Goal: Task Accomplishment & Management: Complete application form

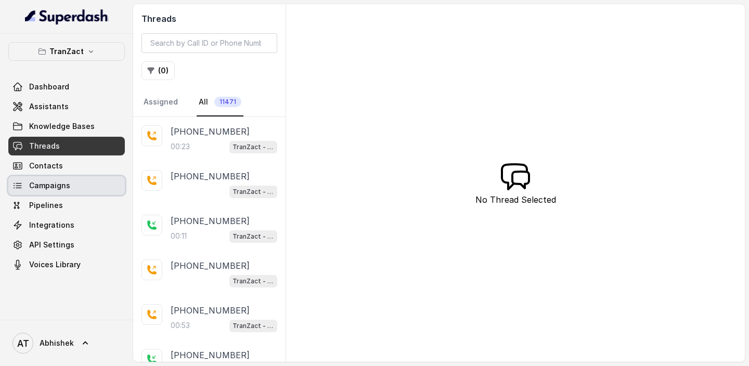
click at [60, 188] on span "Campaigns" at bounding box center [49, 185] width 41 height 10
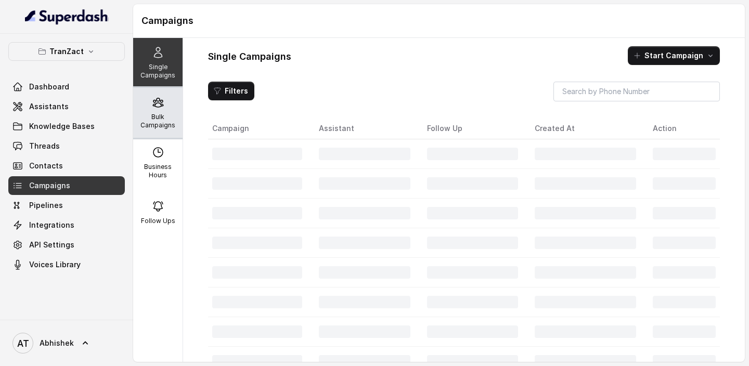
click at [160, 115] on p "Bulk Campaigns" at bounding box center [157, 121] width 41 height 17
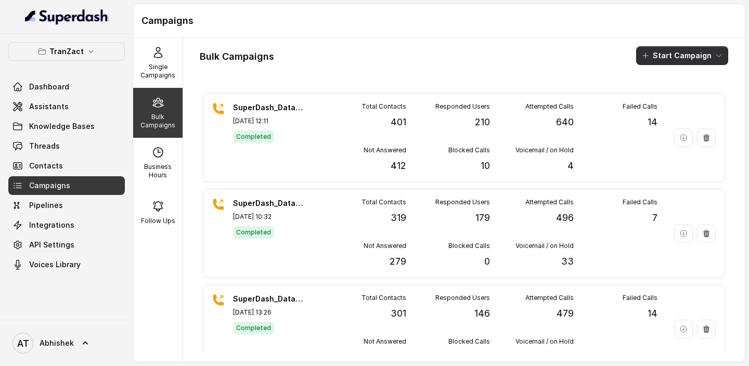
click at [683, 50] on button "Start Campaign" at bounding box center [682, 55] width 92 height 19
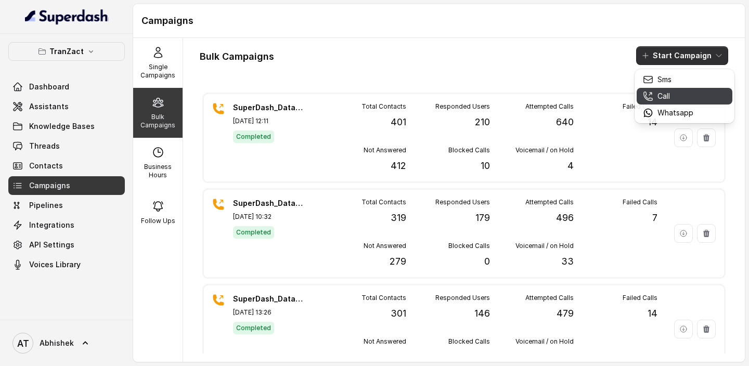
click at [657, 99] on p "Call" at bounding box center [663, 96] width 12 height 10
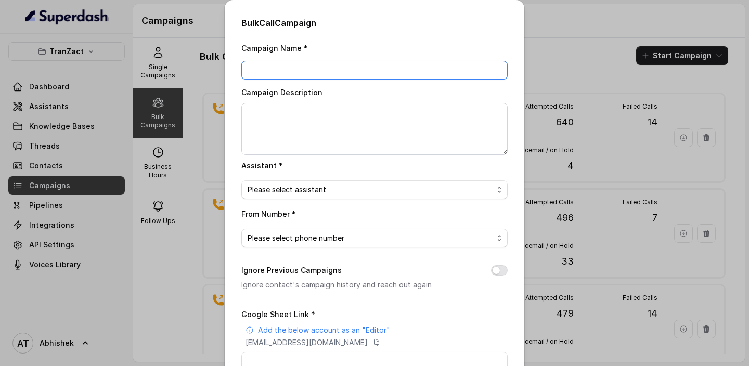
click at [273, 70] on input "Campaign Name *" at bounding box center [374, 70] width 266 height 19
paste input "SuperDash_Data_7(2202)_29 September_MS"
type input "SuperDash_Data_7(2202)_29 September_MS"
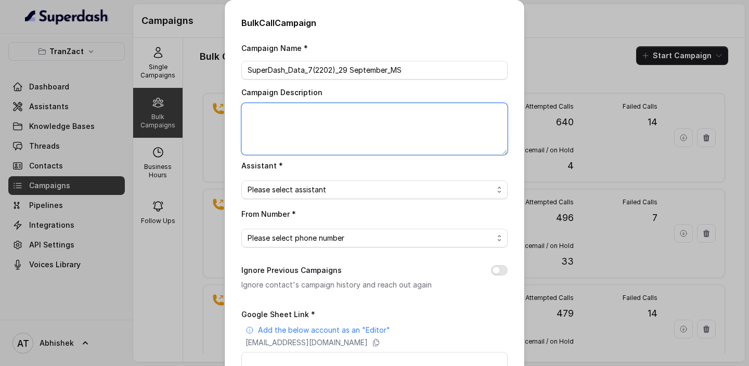
click at [272, 113] on textarea "Campaign Description" at bounding box center [374, 129] width 266 height 52
paste textarea "SuperDash_Data_7(2202)_29 September_MS"
type textarea "SuperDash_Data_7(2202)_29 September_MS"
click at [272, 190] on span "Please select assistant" at bounding box center [370, 190] width 245 height 12
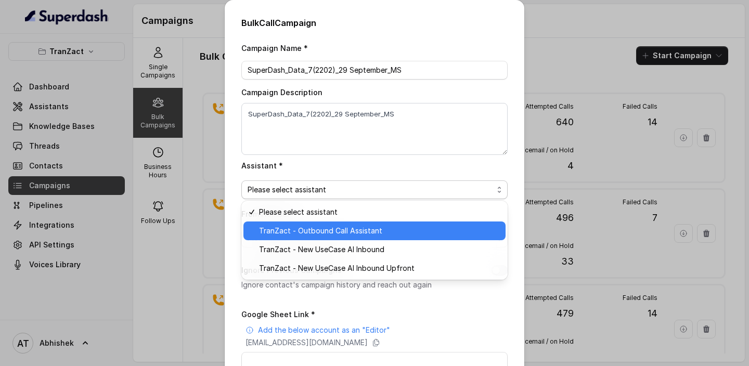
click at [314, 228] on span "TranZact - Outbound Call Assistant" at bounding box center [379, 231] width 240 height 12
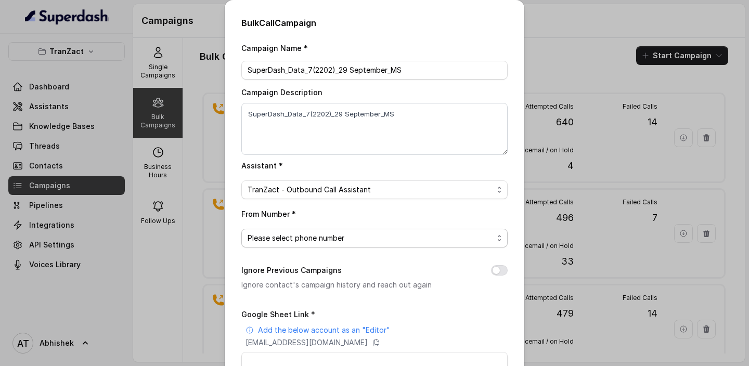
click at [277, 236] on span "Please select phone number" at bounding box center [370, 238] width 245 height 12
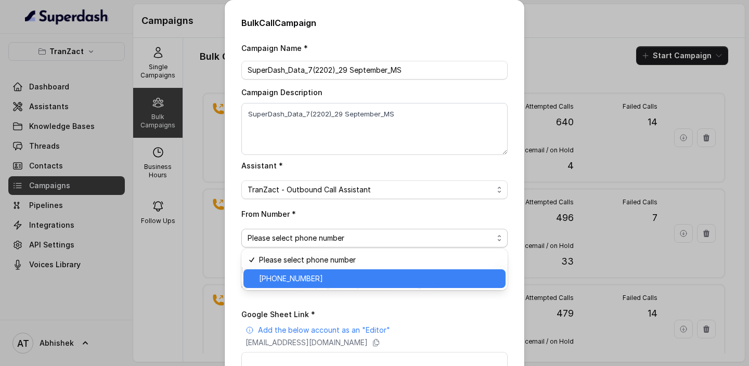
click at [297, 278] on span "+918035737537" at bounding box center [379, 278] width 240 height 12
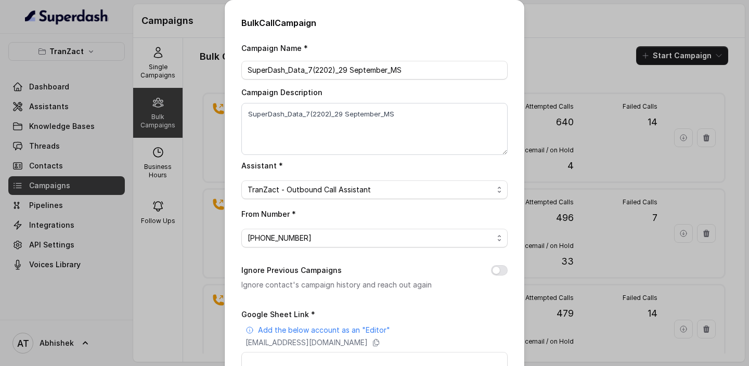
scroll to position [137, 0]
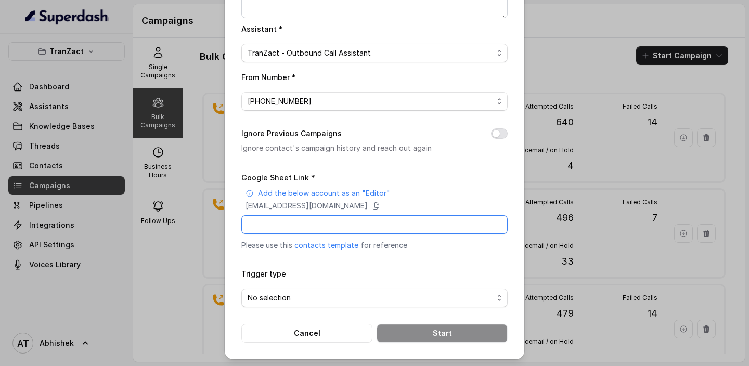
click at [328, 221] on input "Google Sheet Link *" at bounding box center [374, 224] width 266 height 19
paste input "https://docs.google.com/spreadsheets/d/1xOT4_BMqhwz3Y_KRAyp23_xns9THFyHobfio9MZ…"
type input "https://docs.google.com/spreadsheets/d/1xOT4_BMqhwz3Y_KRAyp23_xns9THFyHobfio9MZ…"
click at [311, 298] on span "No selection" at bounding box center [370, 298] width 245 height 12
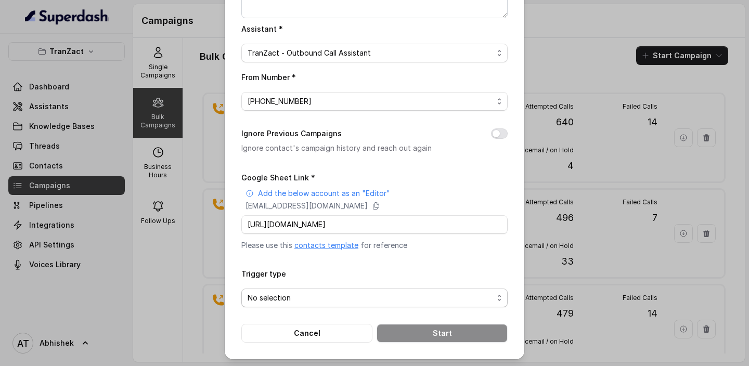
scroll to position [0, 0]
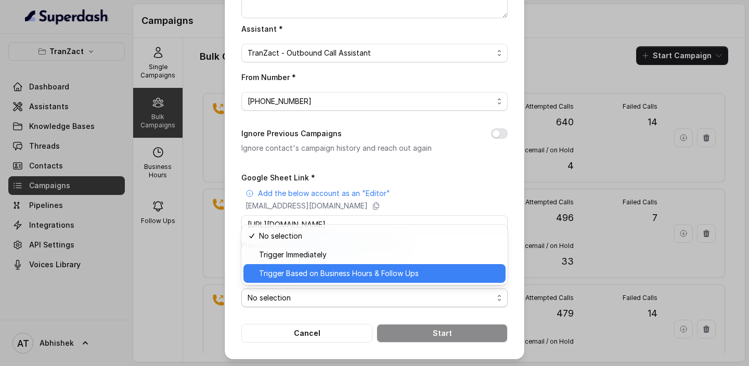
click at [318, 271] on span "Trigger Based on Business Hours & Follow Ups" at bounding box center [379, 273] width 240 height 12
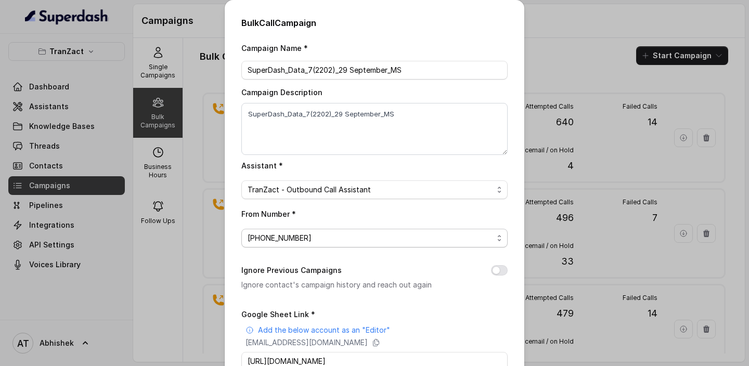
scroll to position [137, 0]
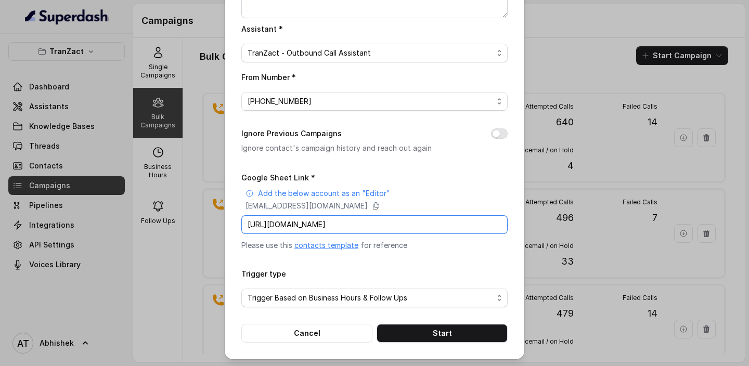
click at [464, 223] on input "https://docs.google.com/spreadsheets/d/1xOT4_BMqhwz3Y_KRAyp23_xns9THFyHobfio9MZ…" at bounding box center [374, 224] width 266 height 19
click at [446, 334] on button "Start" at bounding box center [442, 333] width 131 height 19
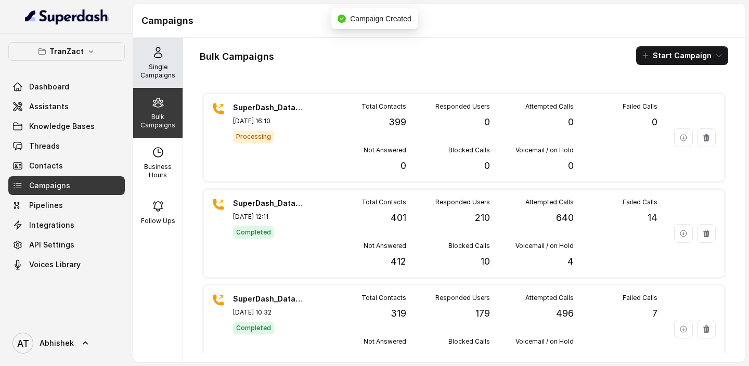
click at [163, 60] on div "Single Campaigns" at bounding box center [157, 63] width 49 height 50
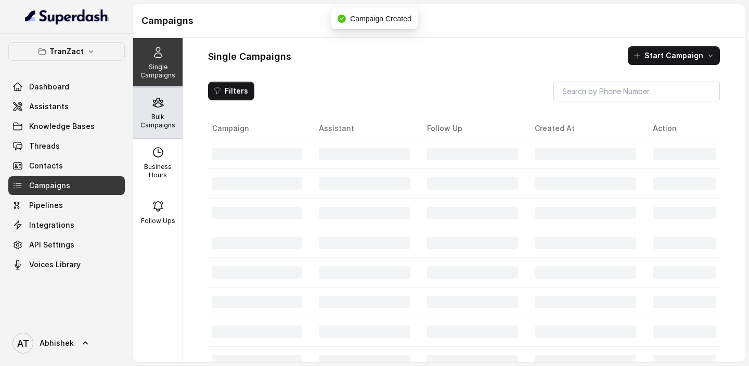
click at [154, 103] on icon at bounding box center [158, 102] width 12 height 12
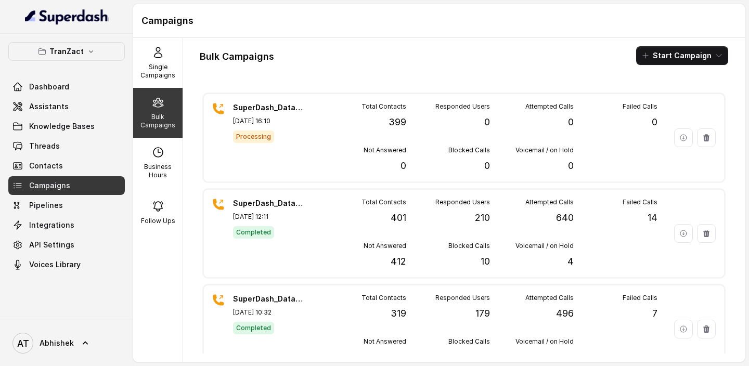
click at [160, 106] on icon at bounding box center [158, 102] width 10 height 9
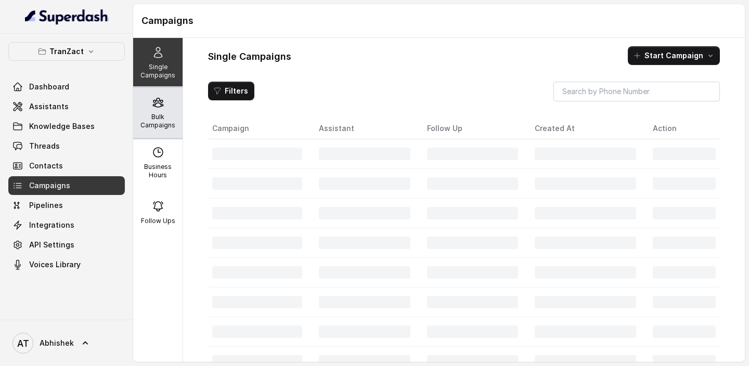
click at [162, 111] on div "Bulk Campaigns" at bounding box center [157, 113] width 49 height 50
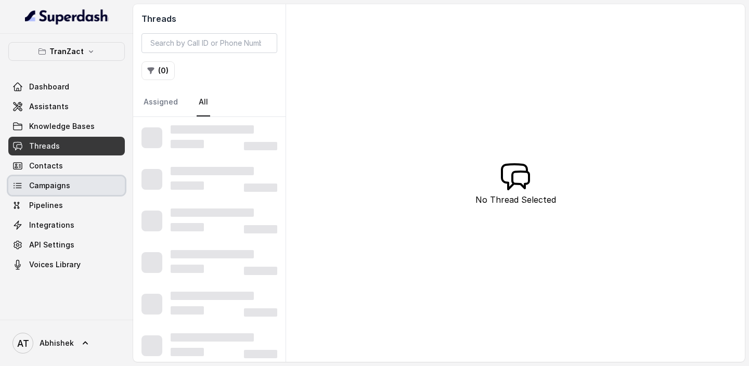
click at [56, 185] on span "Campaigns" at bounding box center [49, 185] width 41 height 10
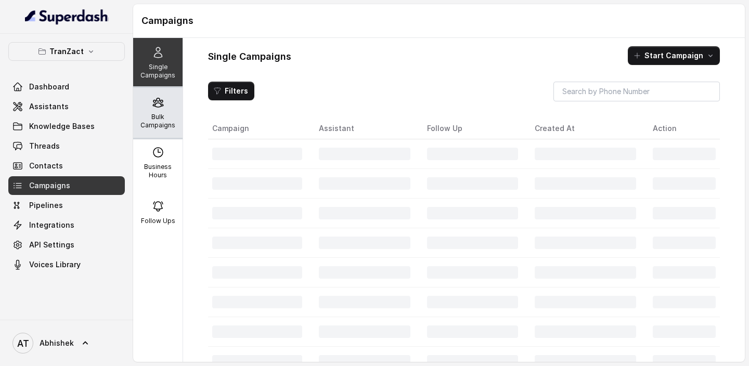
click at [153, 113] on p "Bulk Campaigns" at bounding box center [157, 121] width 41 height 17
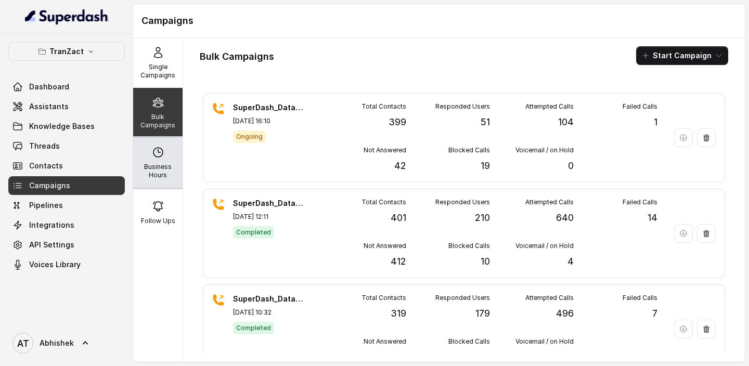
click at [160, 145] on div "Business Hours" at bounding box center [157, 163] width 49 height 50
select select "Asia/Calcutta"
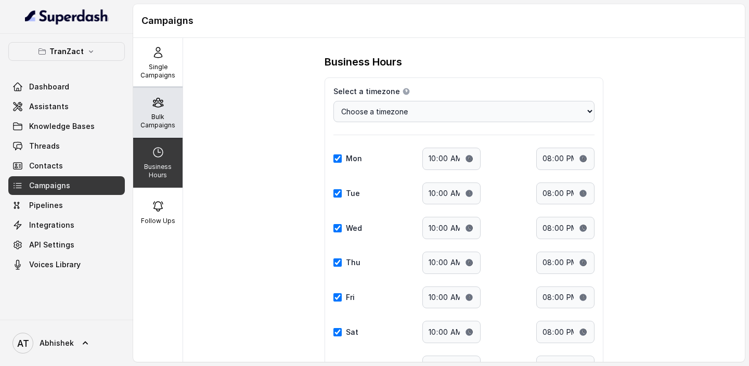
click at [157, 106] on icon at bounding box center [158, 102] width 12 height 12
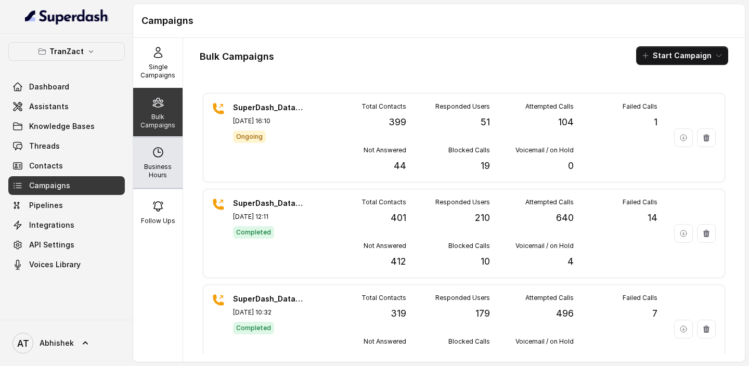
click at [161, 171] on p "Business Hours" at bounding box center [157, 171] width 41 height 17
select select "Asia/Calcutta"
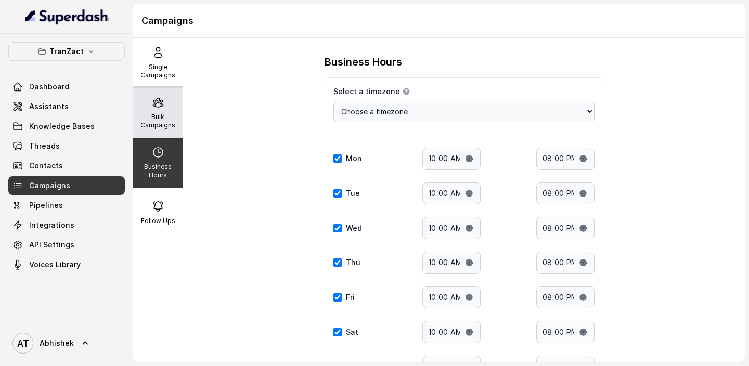
click at [156, 120] on p "Bulk Campaigns" at bounding box center [157, 121] width 41 height 17
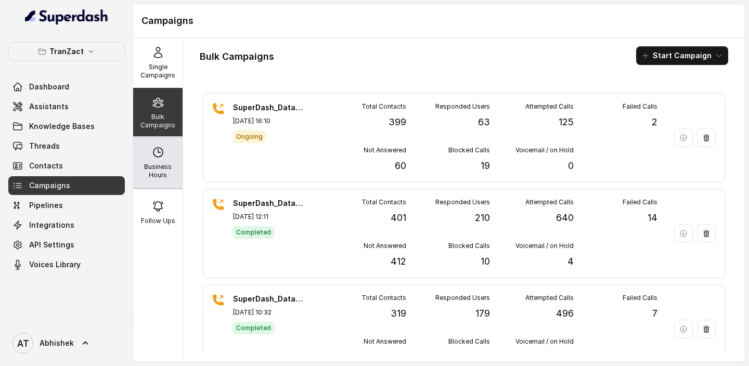
click at [174, 167] on p "Business Hours" at bounding box center [157, 171] width 41 height 17
select select "Asia/Calcutta"
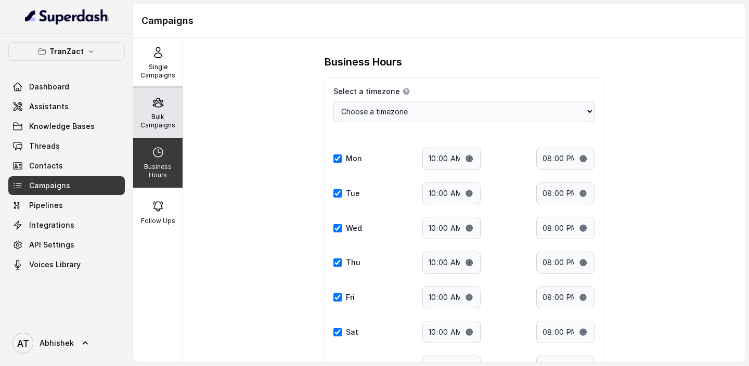
click at [158, 125] on p "Bulk Campaigns" at bounding box center [157, 121] width 41 height 17
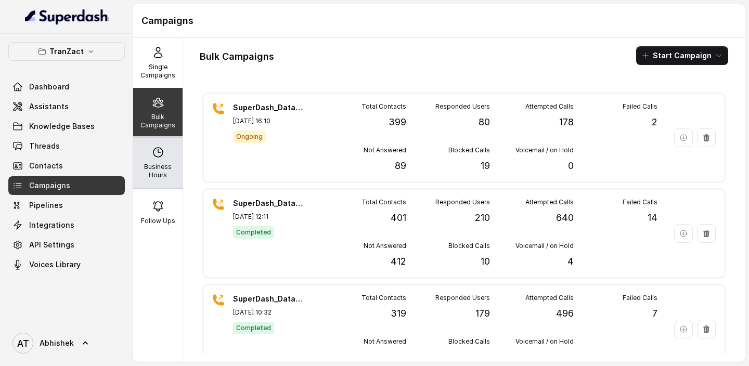
click at [157, 157] on icon at bounding box center [157, 152] width 9 height 9
select select "Asia/Calcutta"
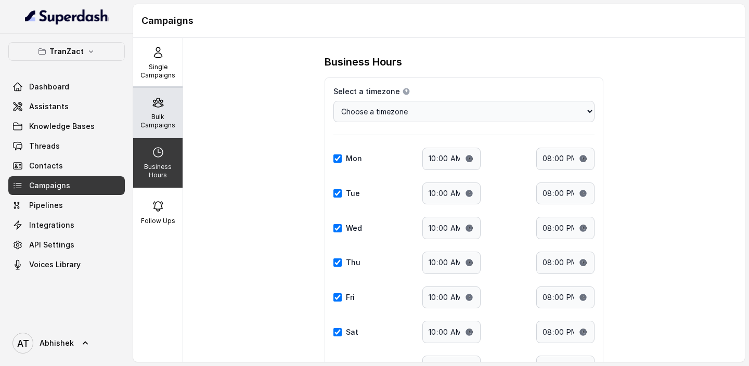
click at [157, 119] on p "Bulk Campaigns" at bounding box center [157, 121] width 41 height 17
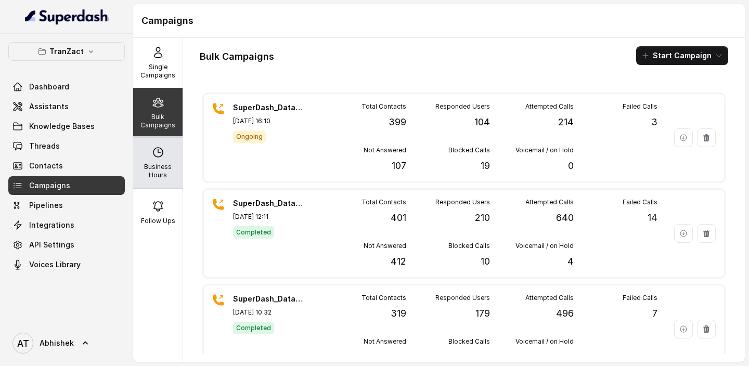
click at [155, 158] on icon at bounding box center [158, 152] width 12 height 12
select select "Asia/Calcutta"
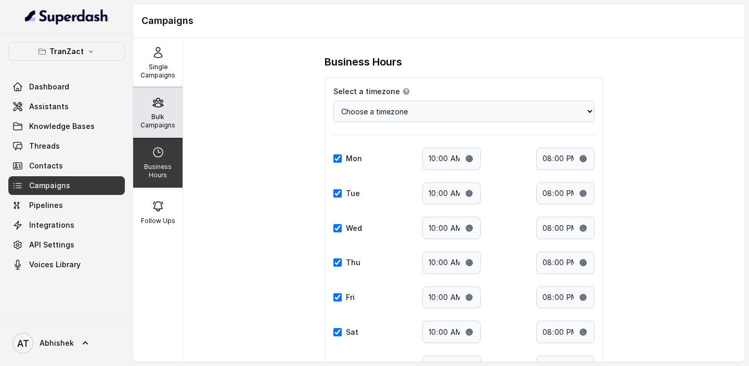
click at [156, 118] on p "Bulk Campaigns" at bounding box center [157, 121] width 41 height 17
